Goal: Transaction & Acquisition: Purchase product/service

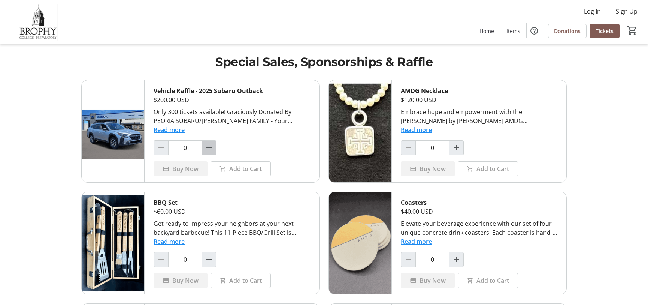
click at [211, 145] on mat-icon "Increment by one" at bounding box center [209, 147] width 9 height 9
type input "1"
click at [190, 167] on span "Buy Now" at bounding box center [185, 168] width 26 height 9
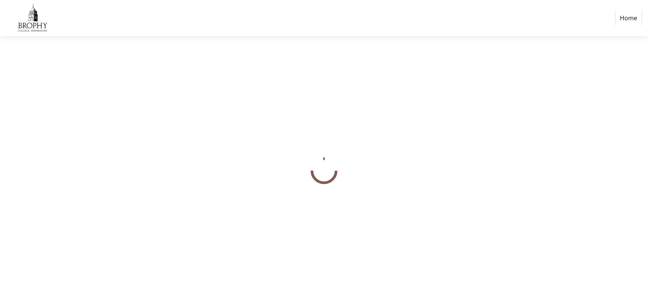
select select "US"
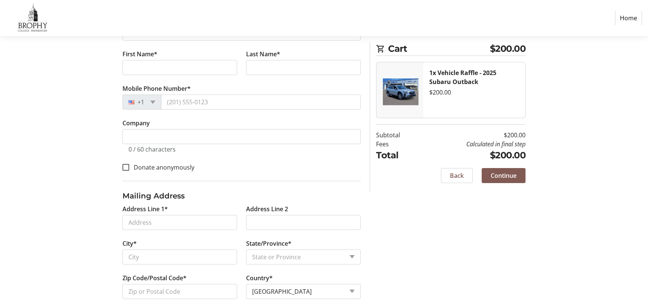
scroll to position [171, 0]
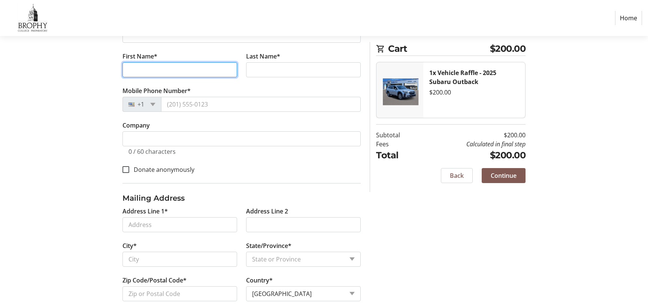
click at [142, 72] on input "First Name*" at bounding box center [180, 69] width 115 height 15
click at [130, 67] on input "First Name*" at bounding box center [180, 69] width 115 height 15
type input "Les"
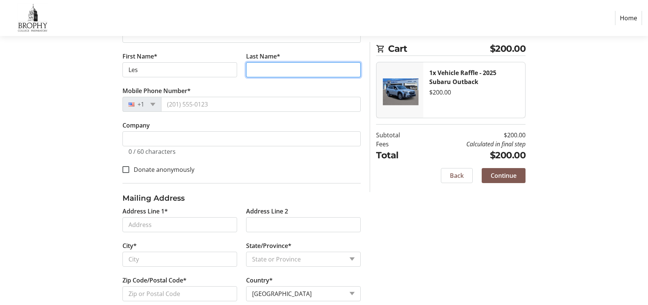
click at [252, 69] on input "Last Name*" at bounding box center [303, 69] width 115 height 15
type input "Peterson"
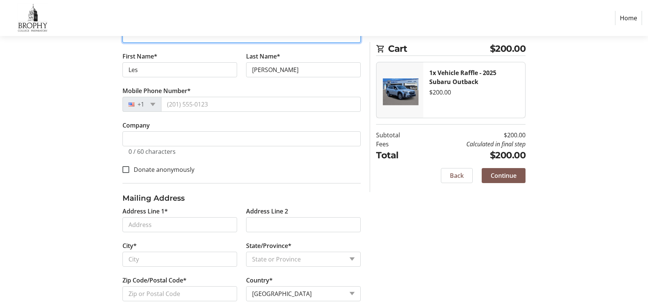
type input "passages.carefree@gmail.com"
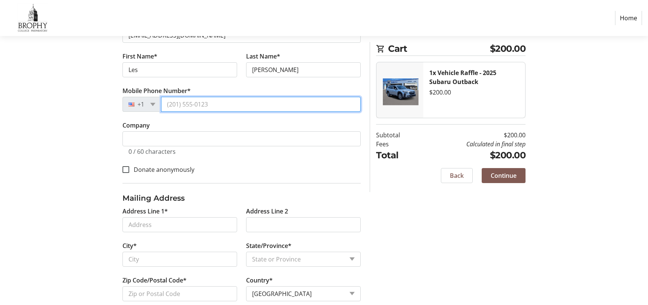
type input "(480) 595-1838"
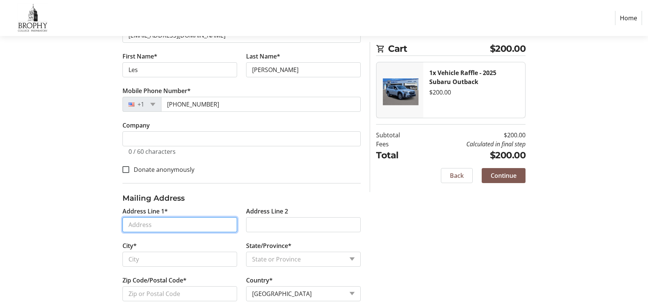
type input "2045 Smoketree, Unit 3434"
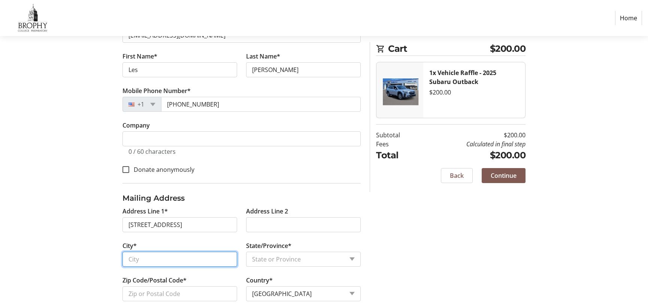
type input "Carefree"
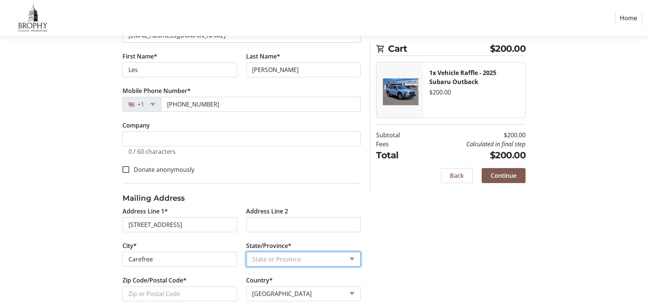
select select "AZ"
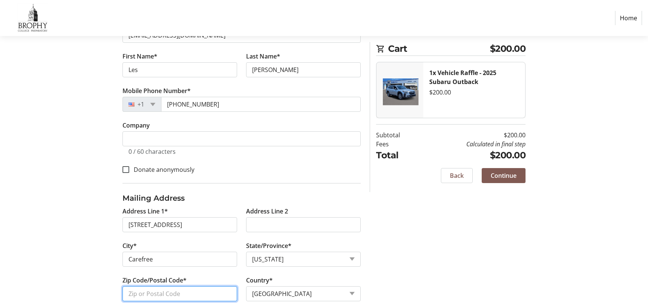
type input "85377"
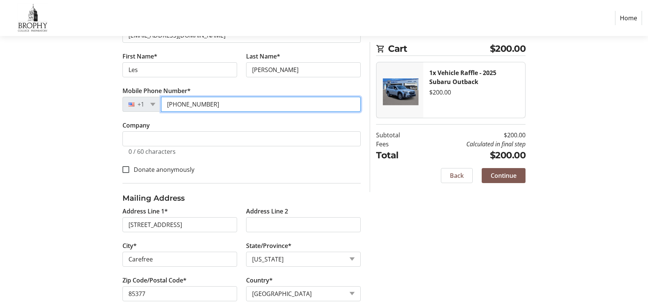
drag, startPoint x: 212, startPoint y: 104, endPoint x: 183, endPoint y: 105, distance: 28.9
click at [183, 105] on input "(480) 595-1838" at bounding box center [261, 104] width 200 height 15
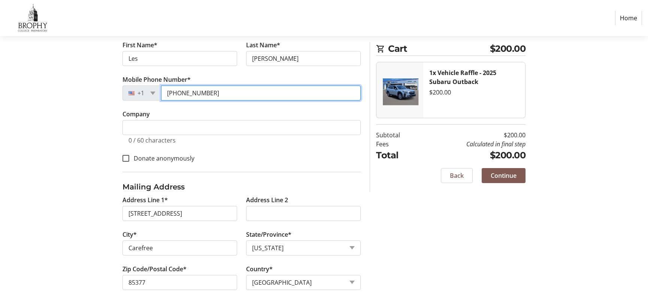
scroll to position [186, 0]
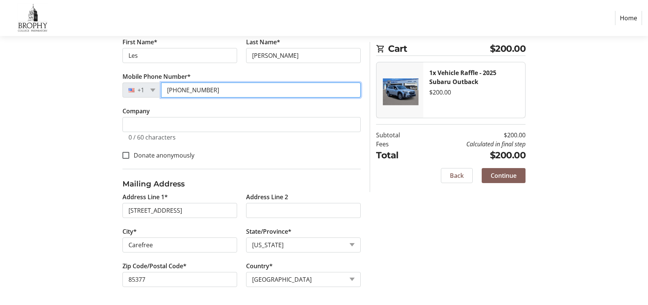
type input "(480) 747-0373"
click at [502, 171] on span "Continue" at bounding box center [504, 175] width 26 height 9
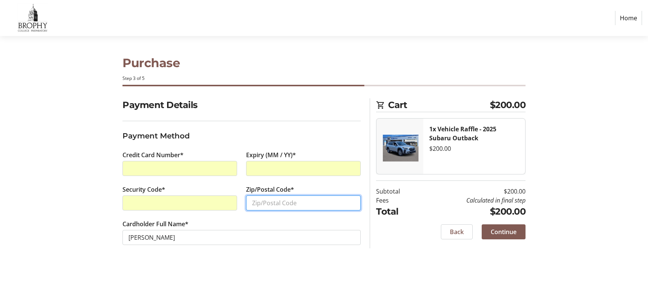
click at [255, 207] on input "Zip/Postal Code*" at bounding box center [303, 202] width 115 height 15
type input "85377"
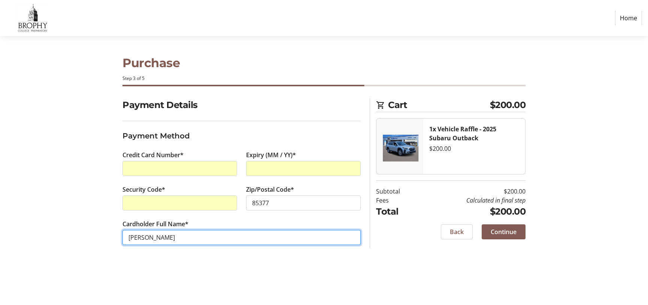
click at [138, 235] on input "[PERSON_NAME]" at bounding box center [242, 237] width 238 height 15
type input "Lester Peterson"
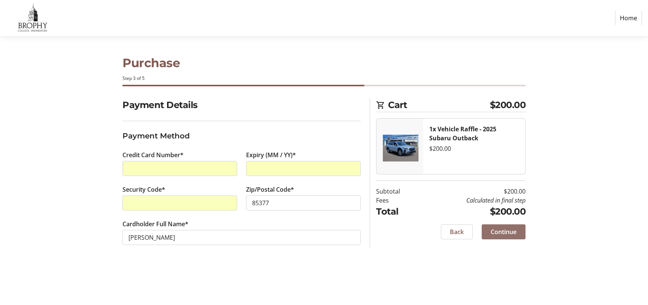
click at [500, 230] on span "Continue" at bounding box center [504, 231] width 26 height 9
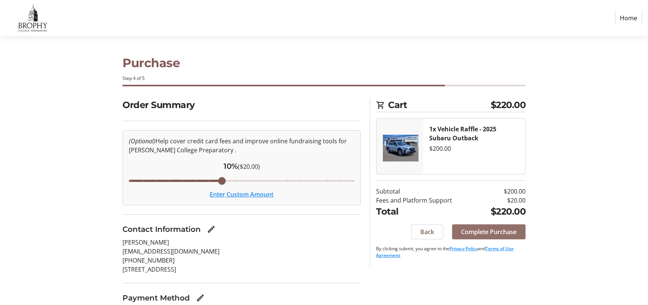
click at [488, 229] on span "Complete Purchase" at bounding box center [488, 231] width 55 height 9
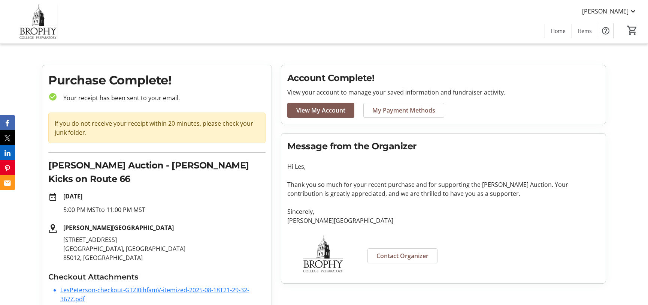
scroll to position [7, 0]
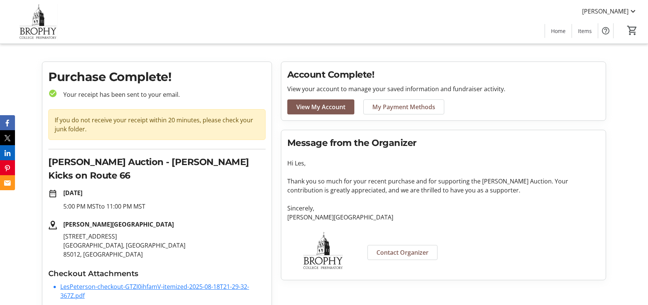
click at [140, 282] on link "LesPeterson-checkout-GTZI0ihfamV-itemized-2025-08-18T21-29-32-367Z.pdf" at bounding box center [154, 290] width 189 height 17
